Goal: Task Accomplishment & Management: Manage account settings

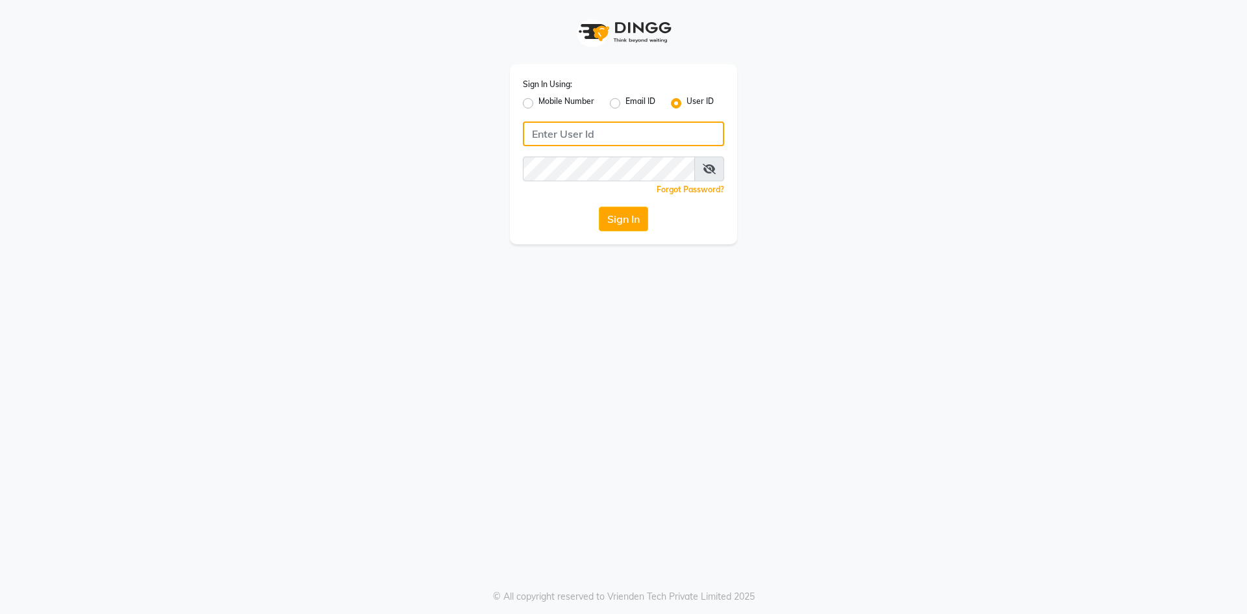
type input "9346469616"
click at [538, 108] on label "Mobile Number" at bounding box center [566, 103] width 56 height 16
click at [538, 104] on input "Mobile Number" at bounding box center [542, 99] width 8 height 8
radio input "true"
radio input "false"
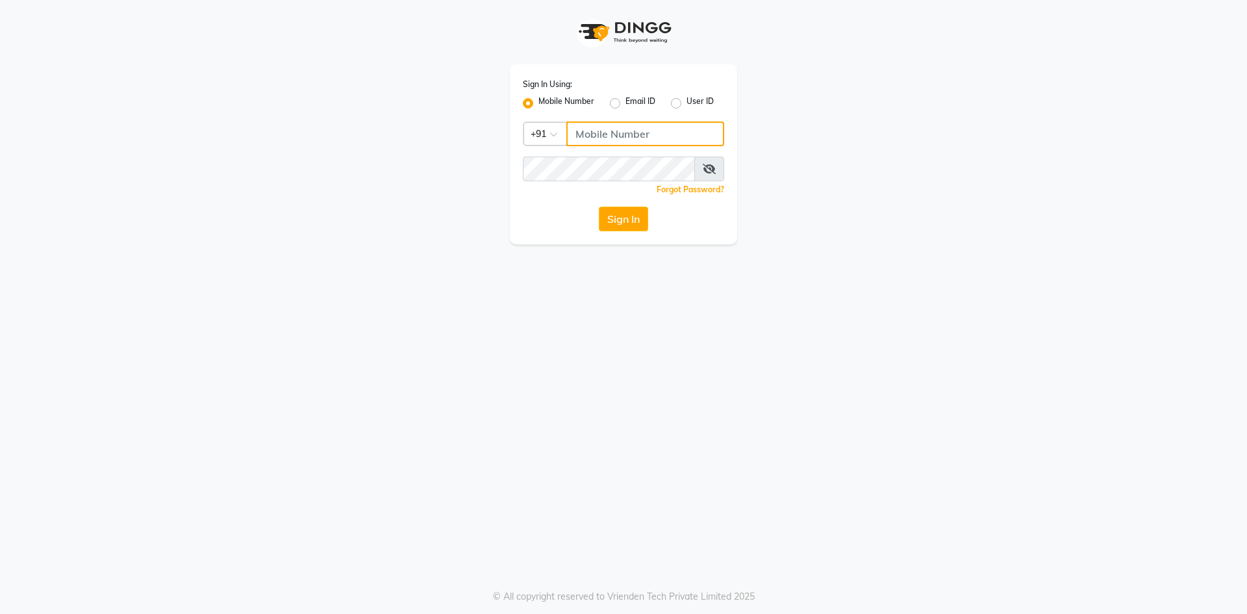
click at [616, 131] on input "Username" at bounding box center [645, 133] width 158 height 25
type input "9346469616"
click at [632, 225] on button "Sign In" at bounding box center [623, 218] width 49 height 25
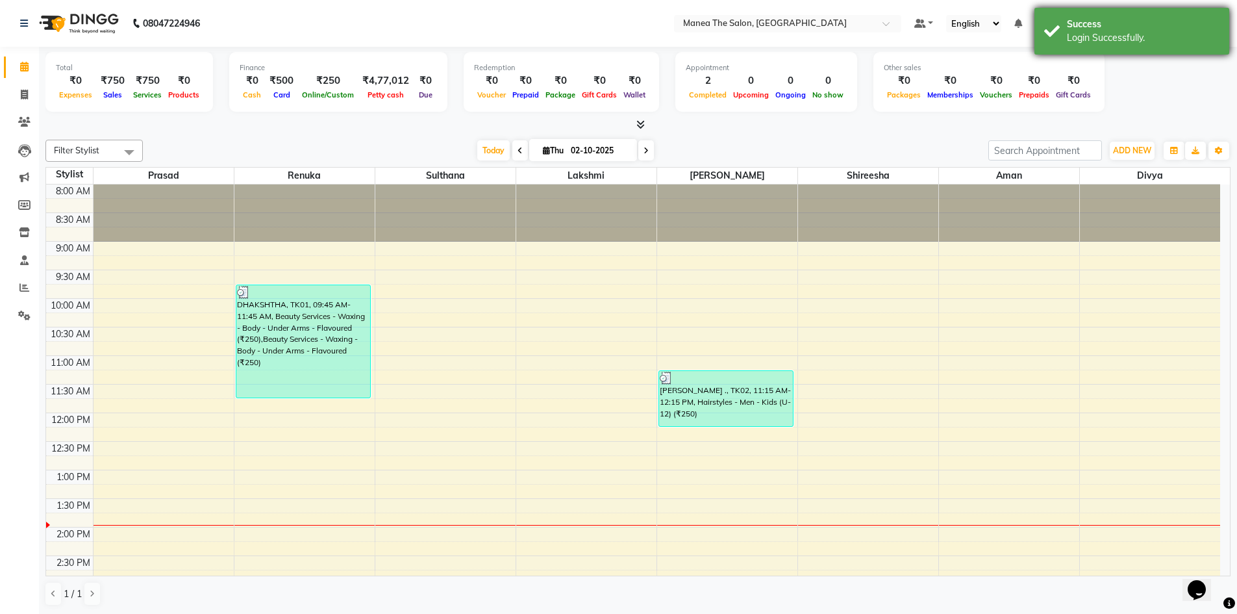
click at [1190, 23] on div "Success" at bounding box center [1143, 25] width 153 height 14
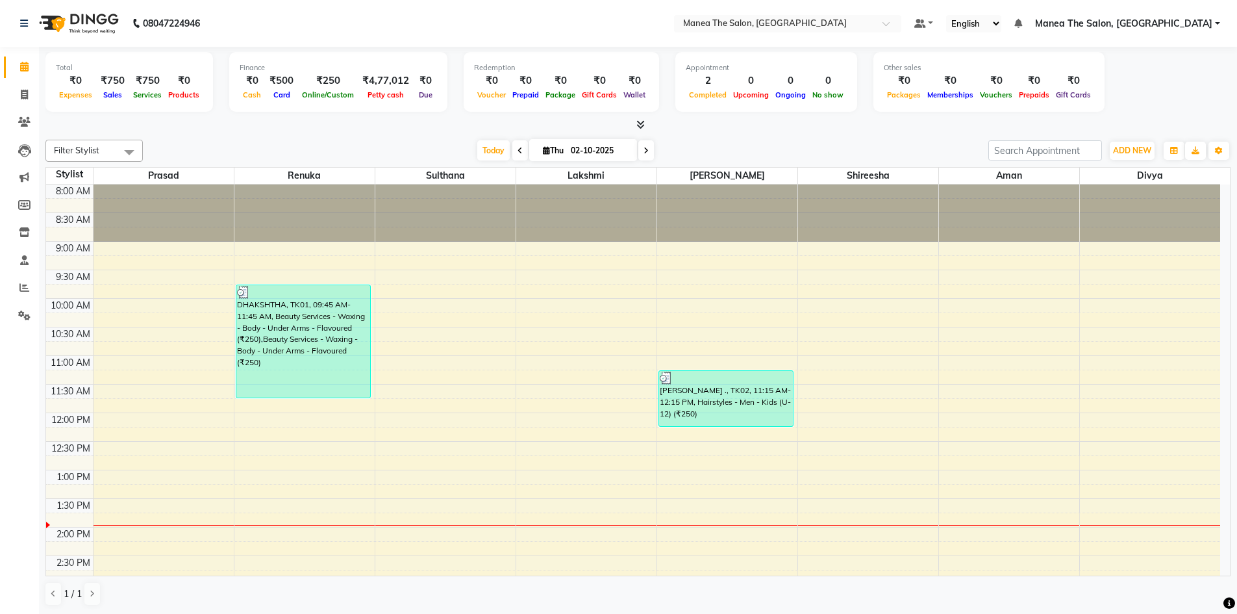
click at [1190, 23] on span "Manea The Salon, [GEOGRAPHIC_DATA]" at bounding box center [1123, 24] width 177 height 14
click at [1168, 90] on link "Sign out" at bounding box center [1153, 89] width 119 height 20
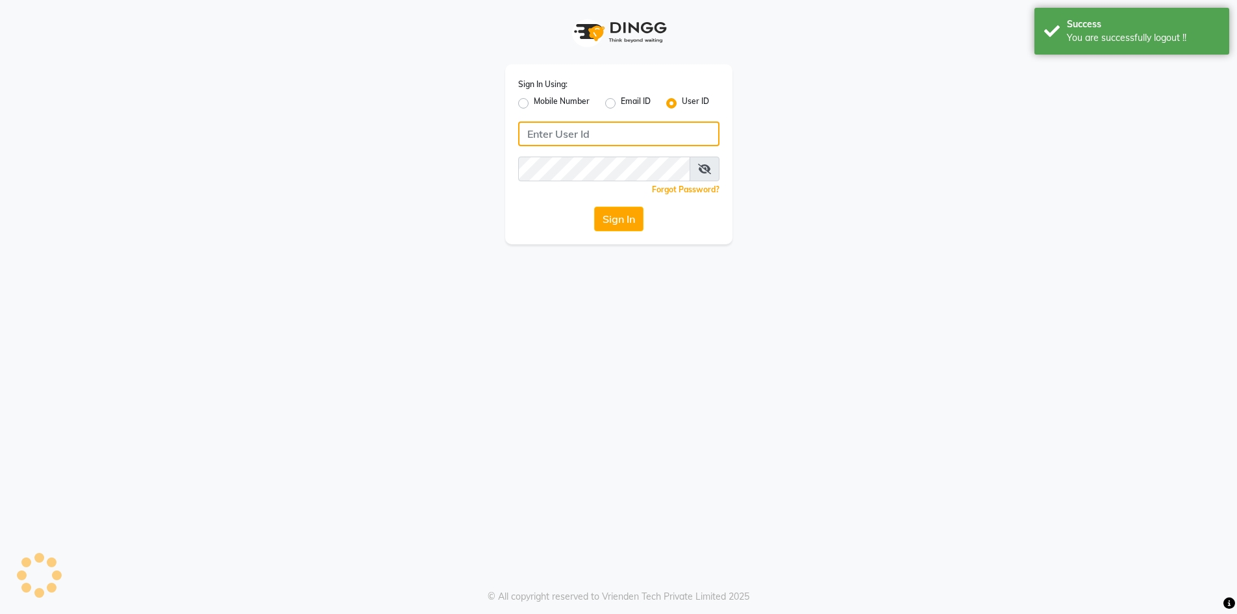
type input "9346469616"
